Goal: Information Seeking & Learning: Learn about a topic

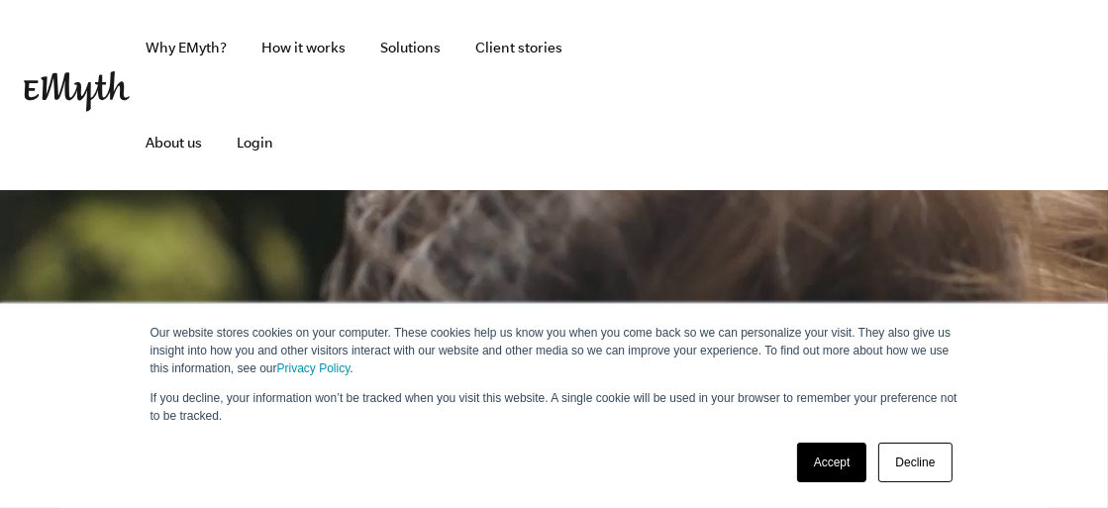
click at [799, 454] on link "Accept" at bounding box center [832, 463] width 70 height 40
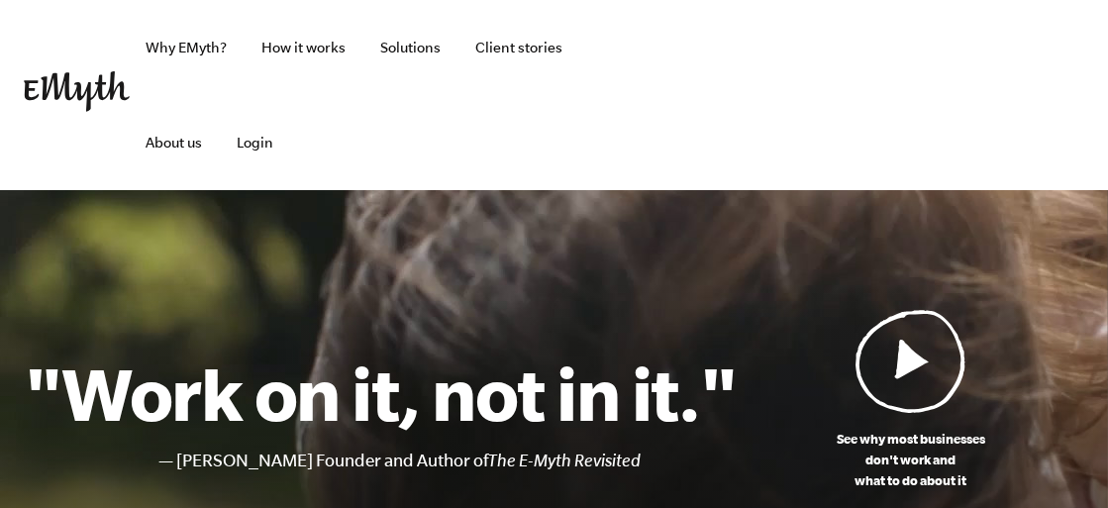
click at [942, 309] on img at bounding box center [911, 361] width 111 height 104
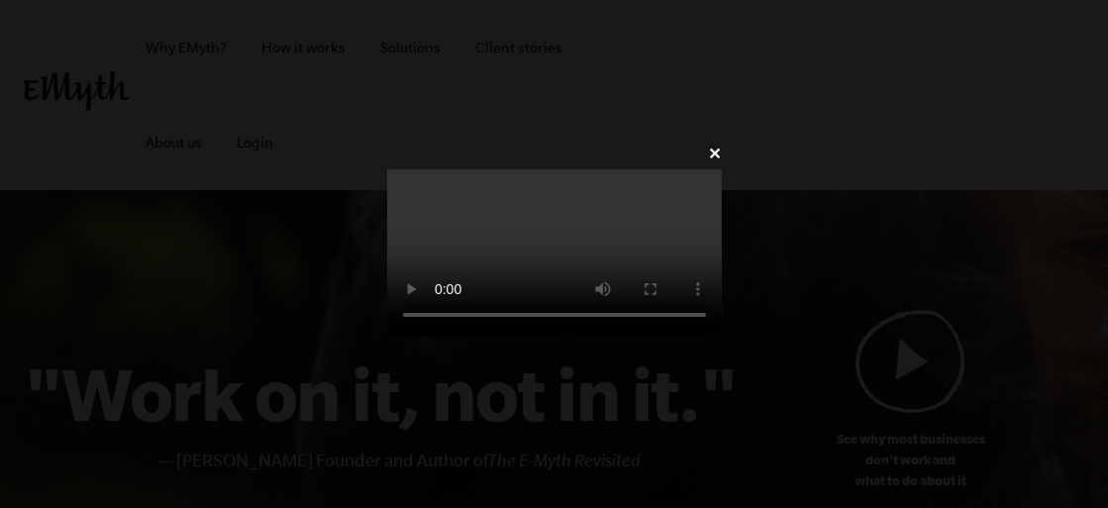
click at [722, 290] on video at bounding box center [554, 252] width 335 height 167
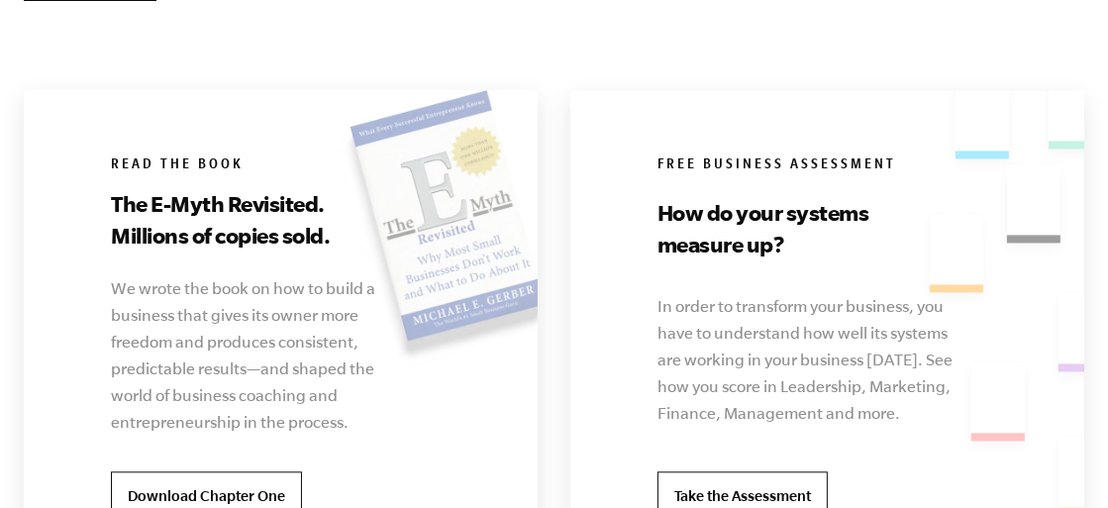
scroll to position [4060, 0]
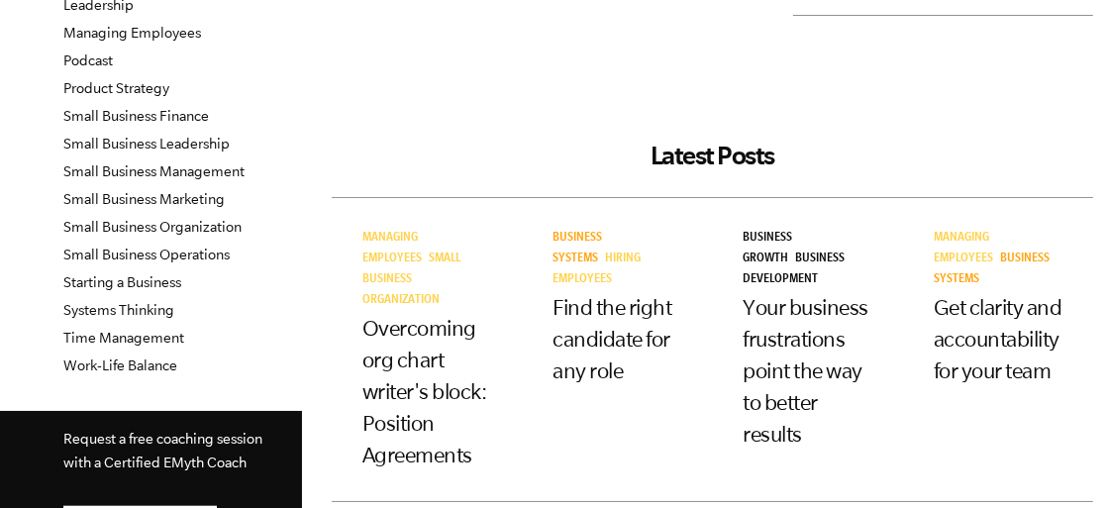
scroll to position [594, 0]
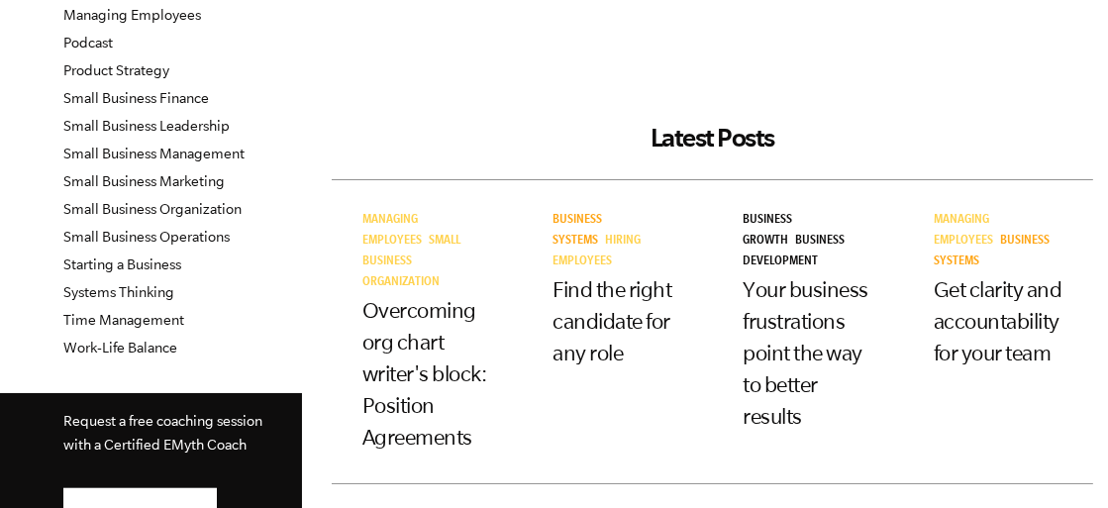
click at [744, 290] on h3 "Your business frustrations point the way to better results" at bounding box center [808, 352] width 129 height 158
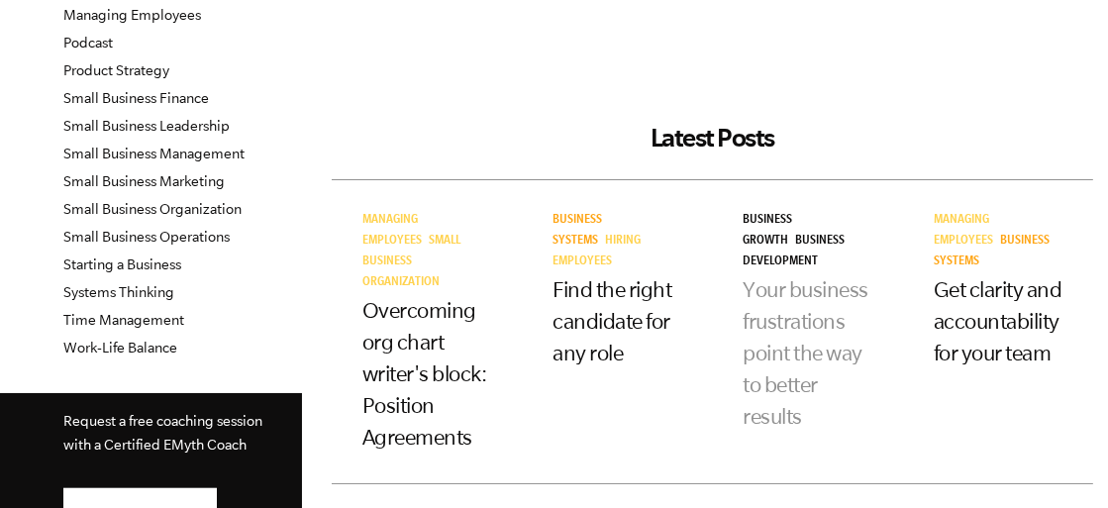
click at [744, 277] on link "Your business frustrations point the way to better results" at bounding box center [807, 352] width 126 height 151
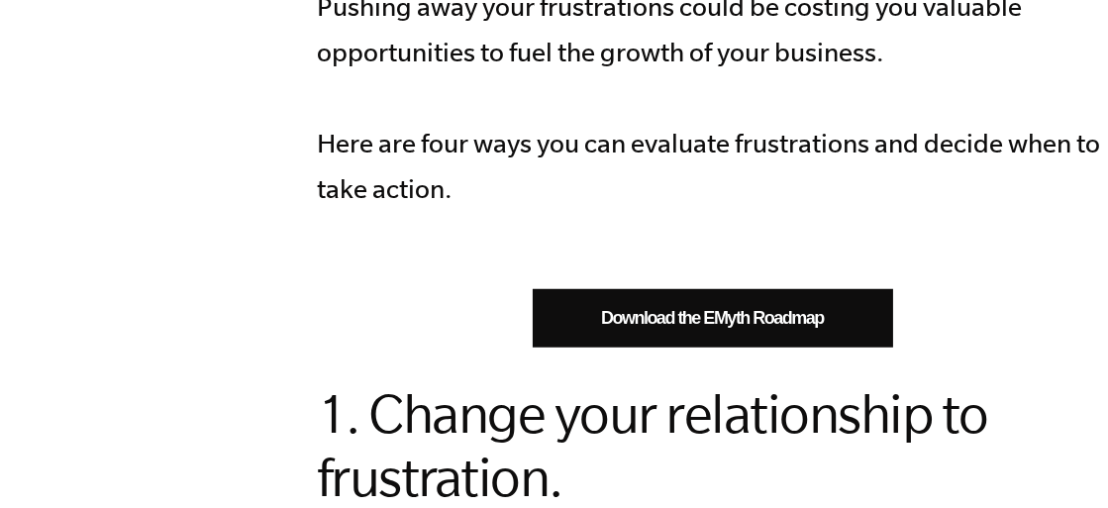
scroll to position [1386, 0]
